Goal: Task Accomplishment & Management: Use online tool/utility

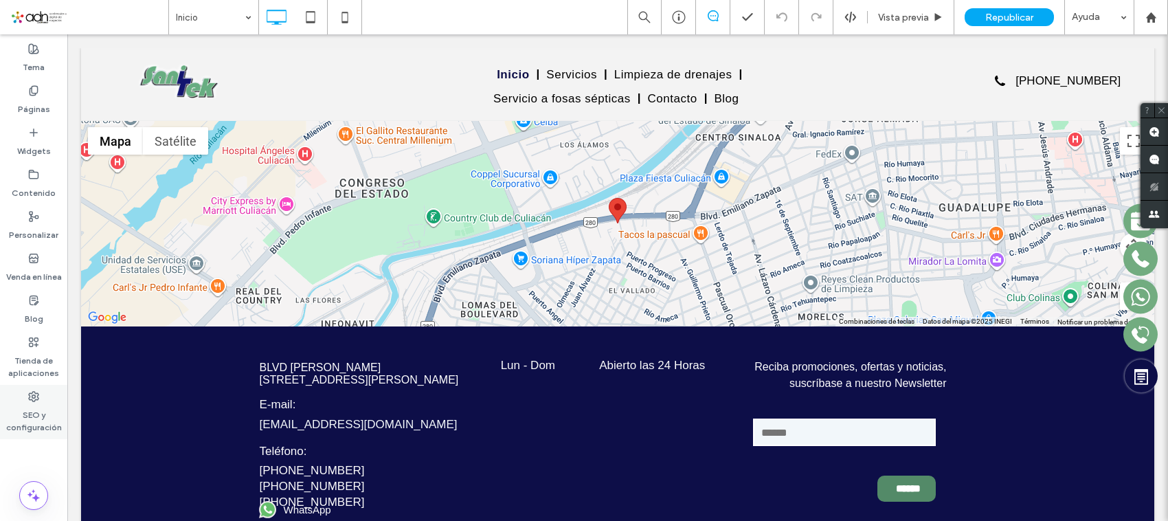
click at [31, 403] on label "SEO y configuración" at bounding box center [33, 418] width 67 height 32
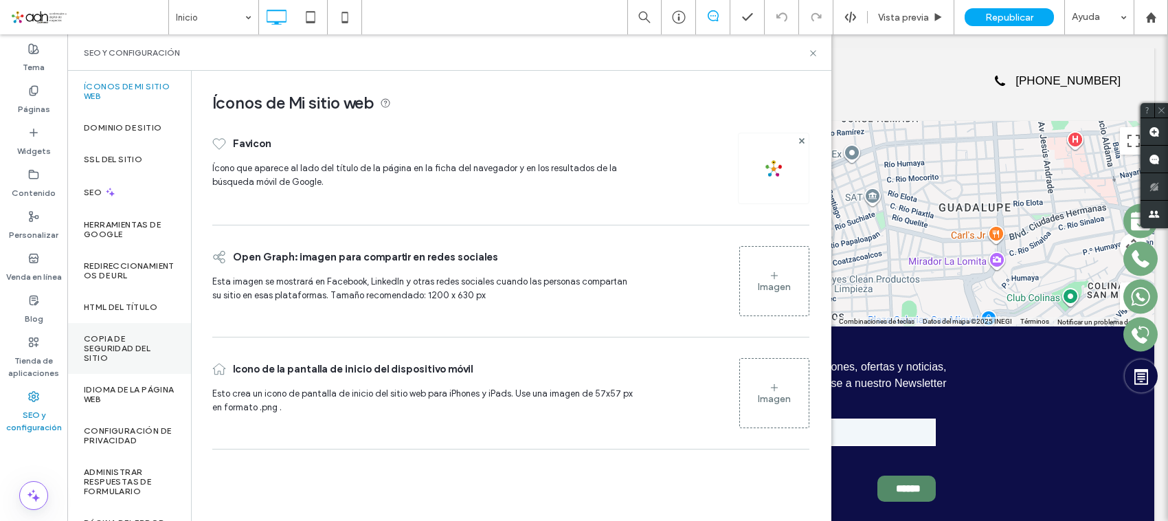
click at [119, 347] on label "Copia de seguridad del sitio" at bounding box center [129, 348] width 91 height 29
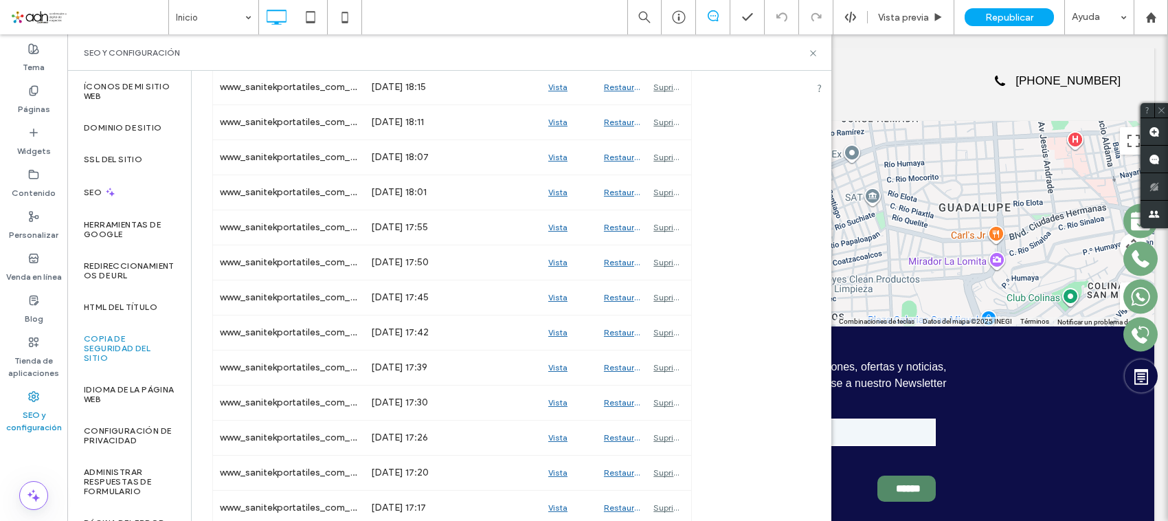
scroll to position [1675, 0]
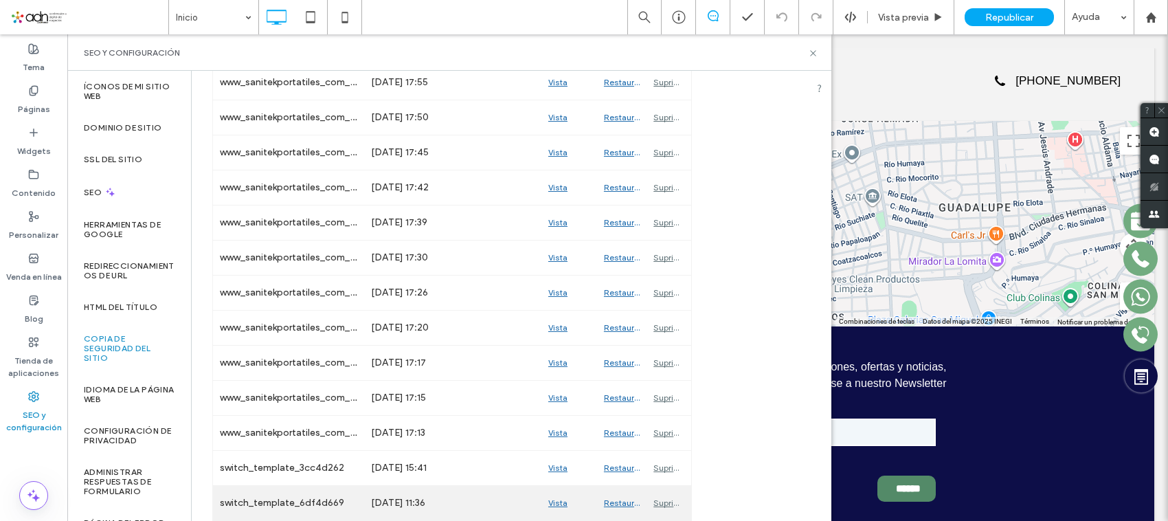
click at [558, 498] on div "Vista previa" at bounding box center [570, 503] width 56 height 34
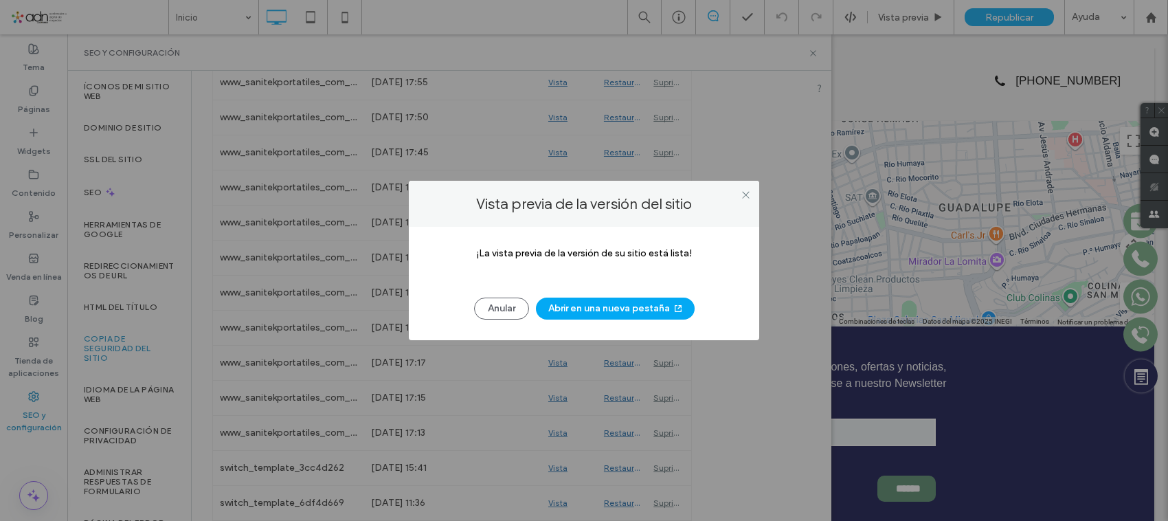
click at [594, 296] on div "Anular Abrir en una nueva [PERSON_NAME]" at bounding box center [584, 302] width 309 height 36
click at [582, 302] on button "Abrir en una nueva pestaña" at bounding box center [615, 309] width 159 height 22
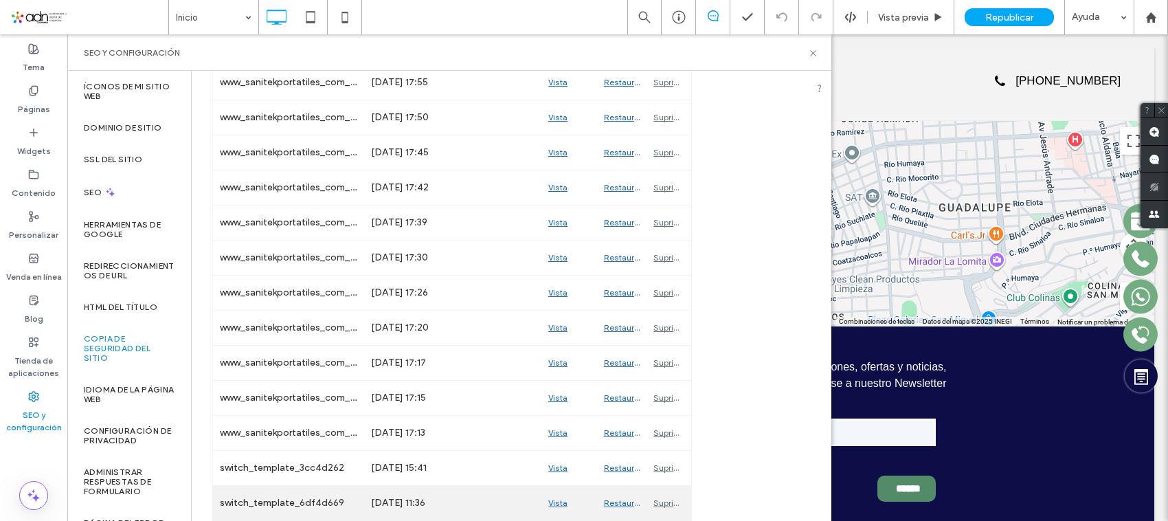
click at [615, 500] on div "Restaurar" at bounding box center [621, 503] width 49 height 34
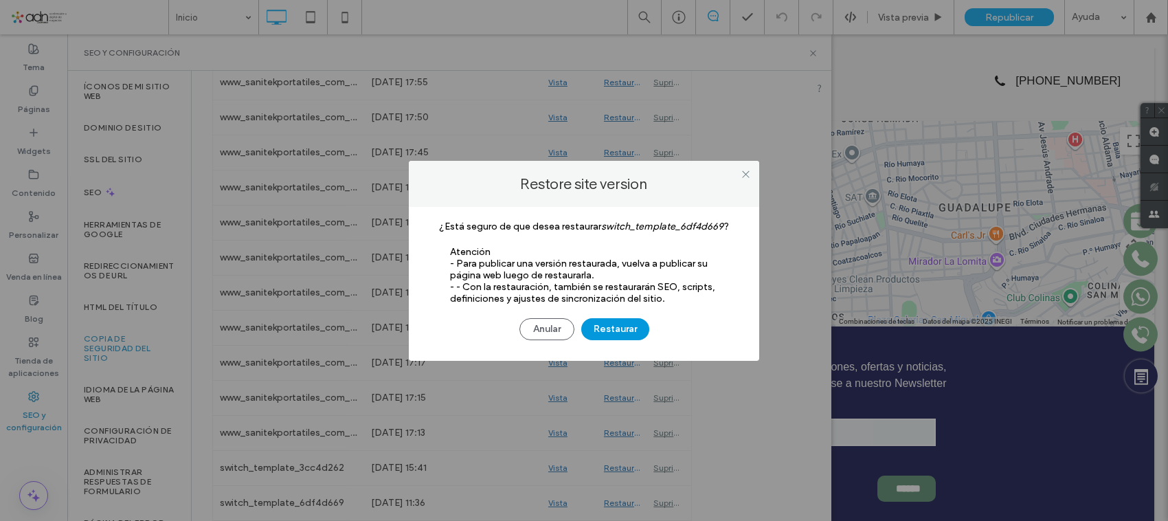
click at [619, 334] on button "Restaurar" at bounding box center [615, 329] width 68 height 22
